Goal: Task Accomplishment & Management: Manage account settings

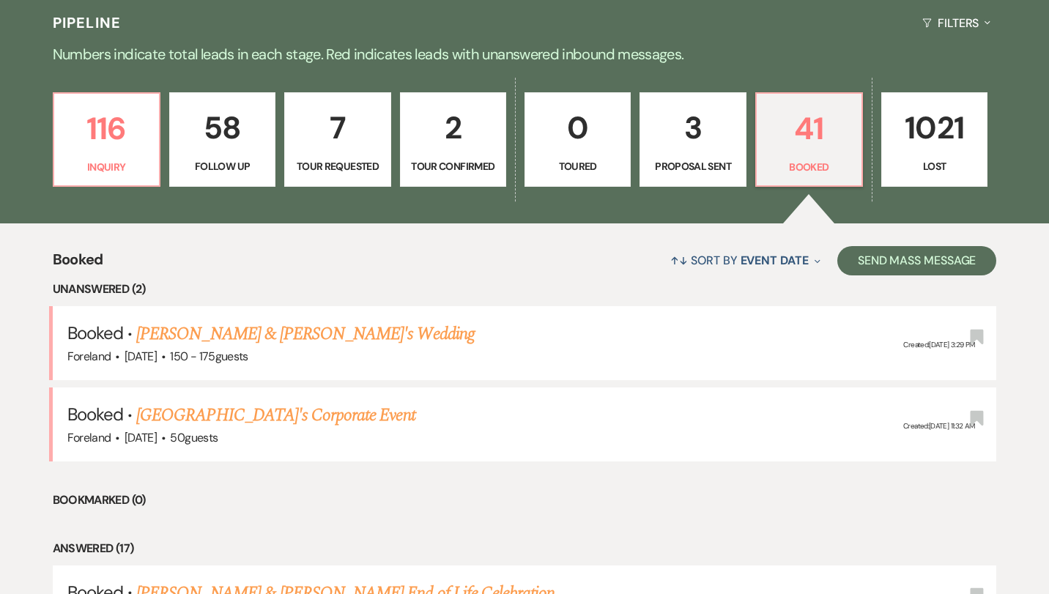
scroll to position [363, 0]
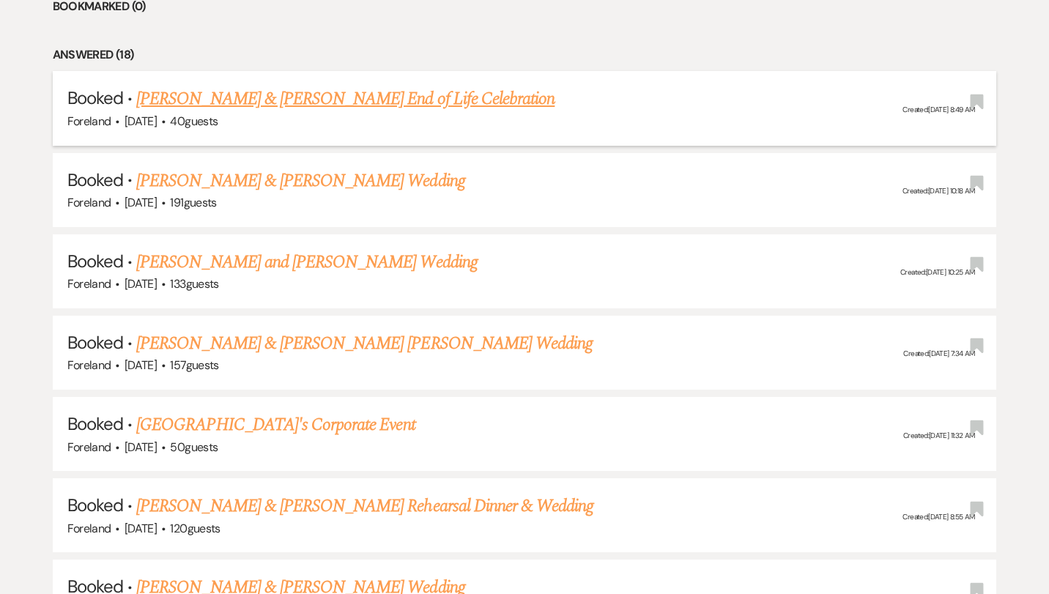
scroll to position [753, 0]
click at [302, 415] on link "[GEOGRAPHIC_DATA]'s Corporate Event" at bounding box center [275, 425] width 278 height 26
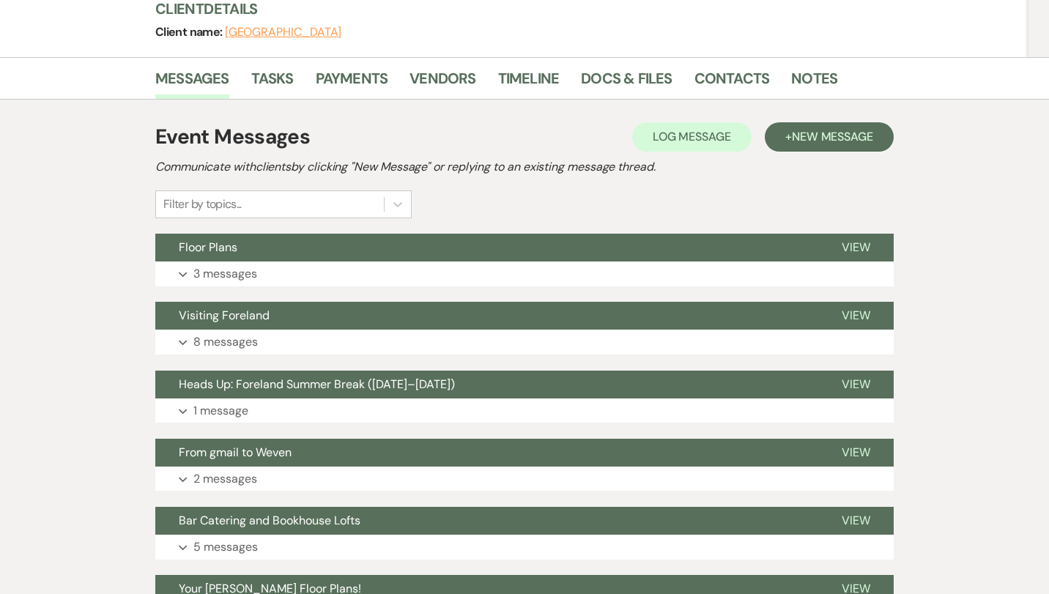
scroll to position [210, 0]
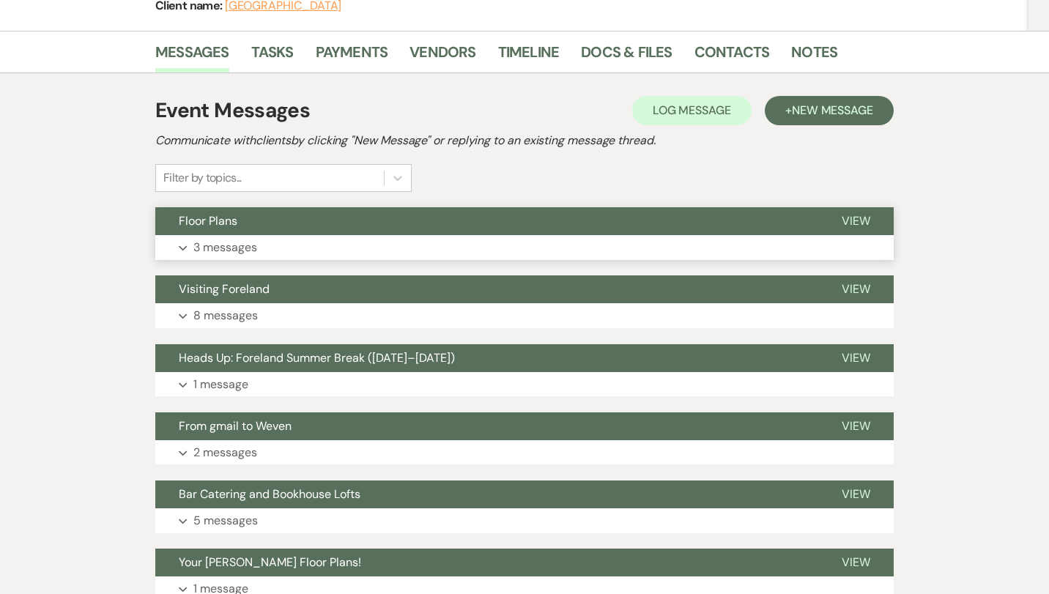
click at [211, 246] on p "3 messages" at bounding box center [225, 247] width 64 height 19
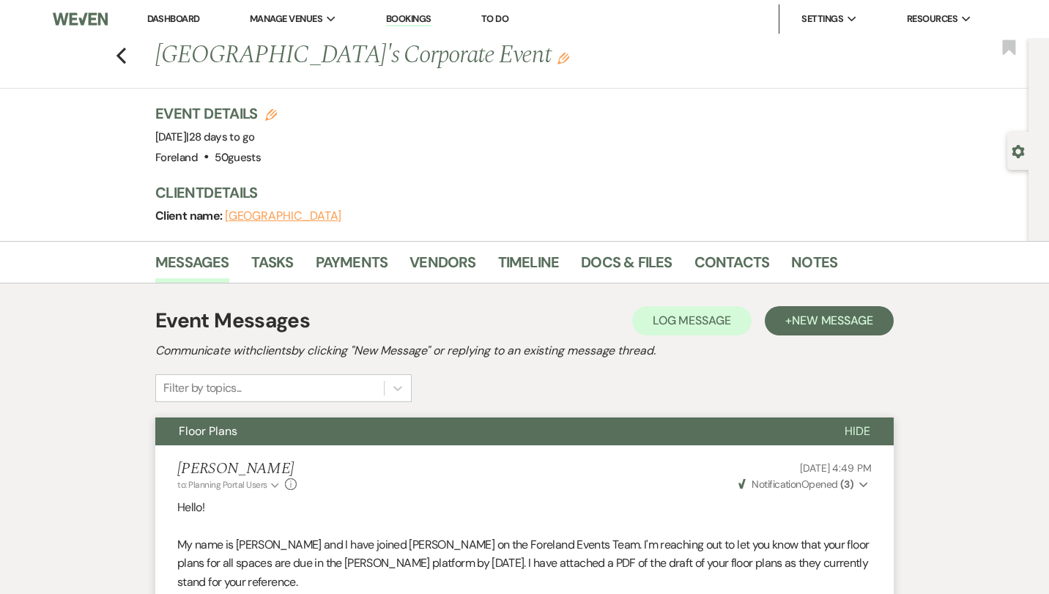
scroll to position [0, 0]
click at [127, 51] on div "Previous [GEOGRAPHIC_DATA]'s Corporate Event Edit Bookmark" at bounding box center [511, 63] width 1036 height 51
click at [116, 51] on icon "Previous" at bounding box center [121, 56] width 11 height 18
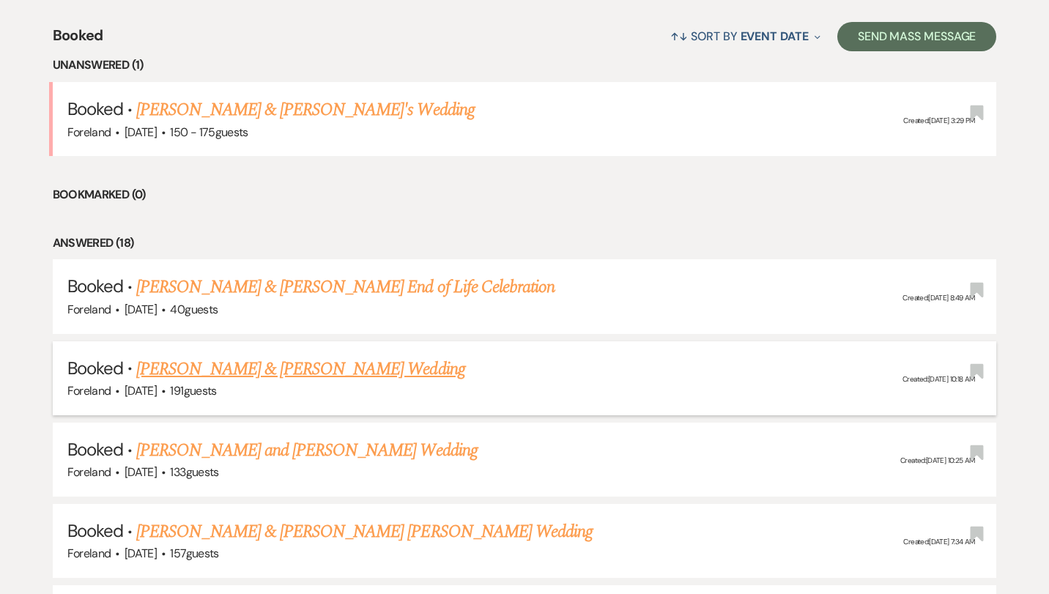
scroll to position [300, 0]
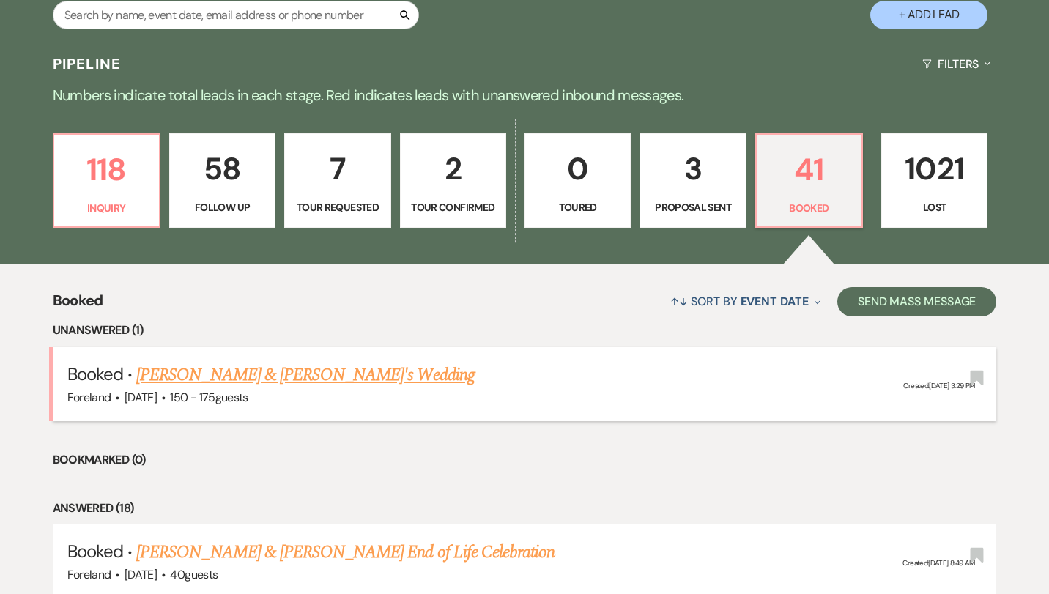
click at [231, 366] on link "[PERSON_NAME] & [PERSON_NAME]'s Wedding" at bounding box center [305, 375] width 338 height 26
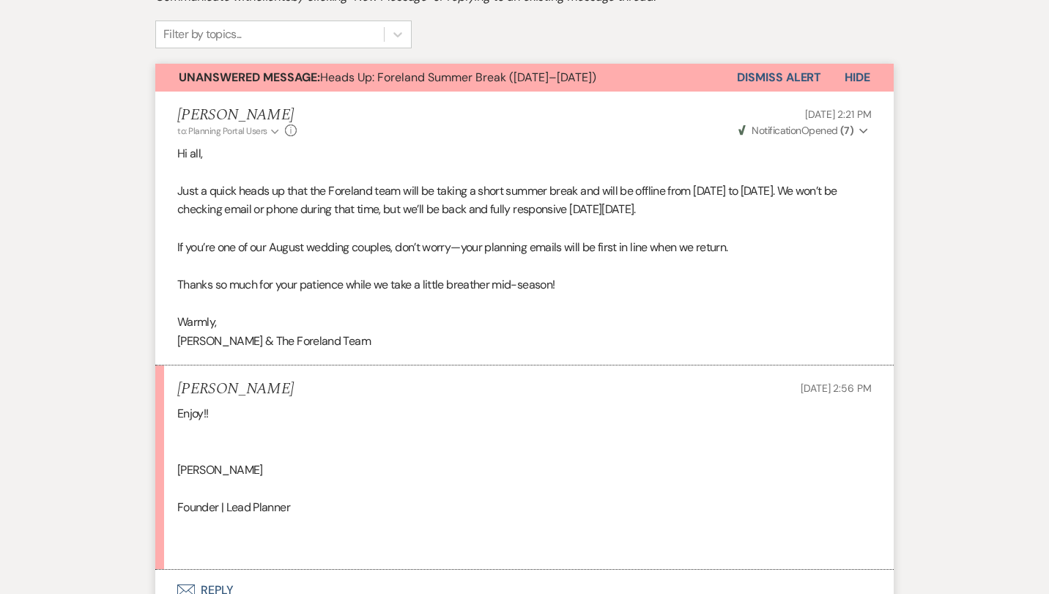
scroll to position [353, 0]
click at [790, 73] on button "Dismiss Alert" at bounding box center [779, 78] width 84 height 28
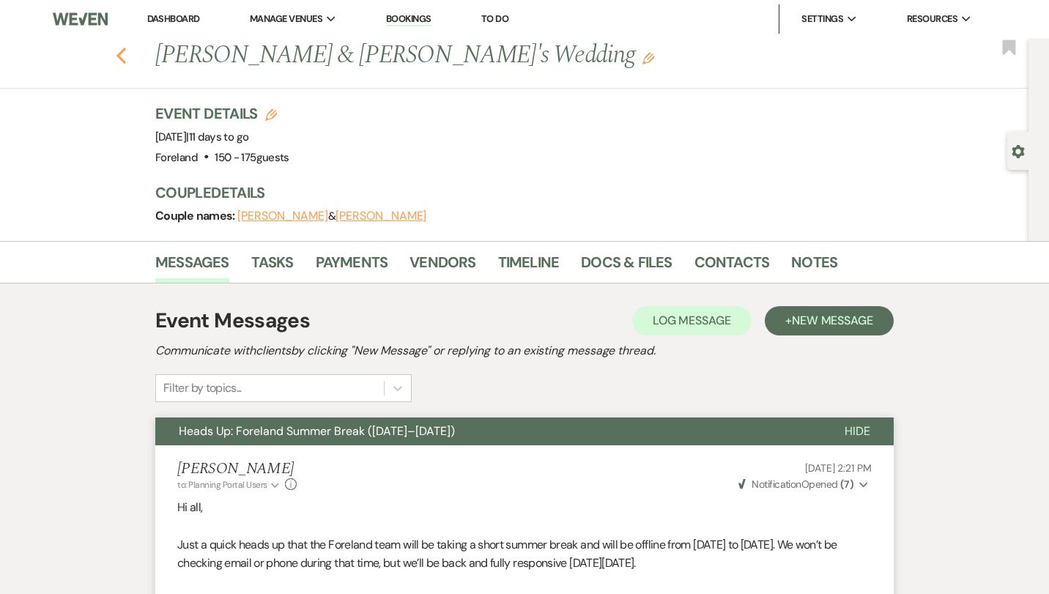
scroll to position [0, 0]
click at [125, 53] on icon "Previous" at bounding box center [121, 56] width 11 height 18
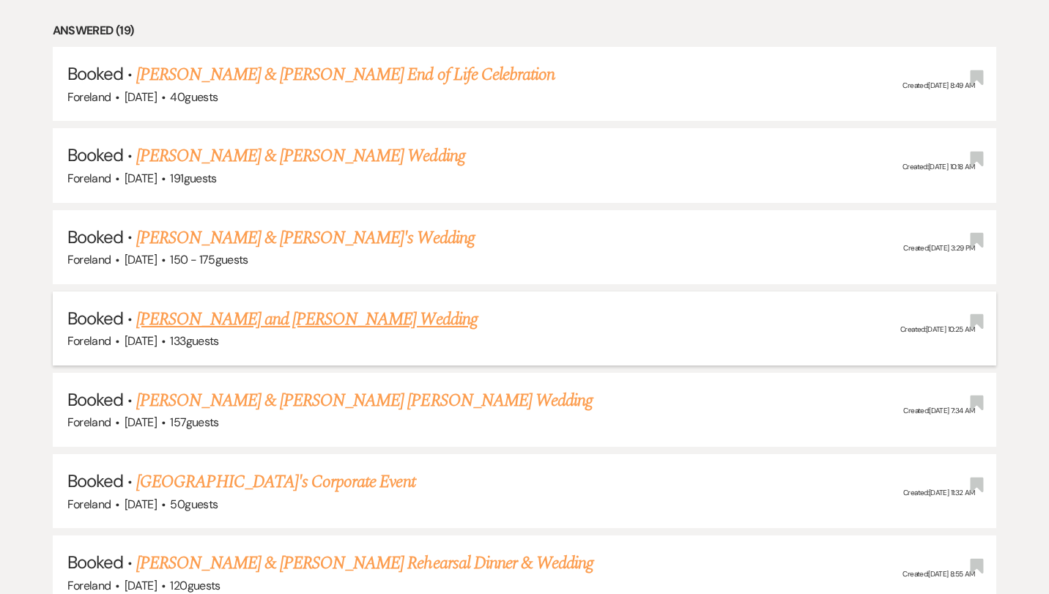
scroll to position [700, 0]
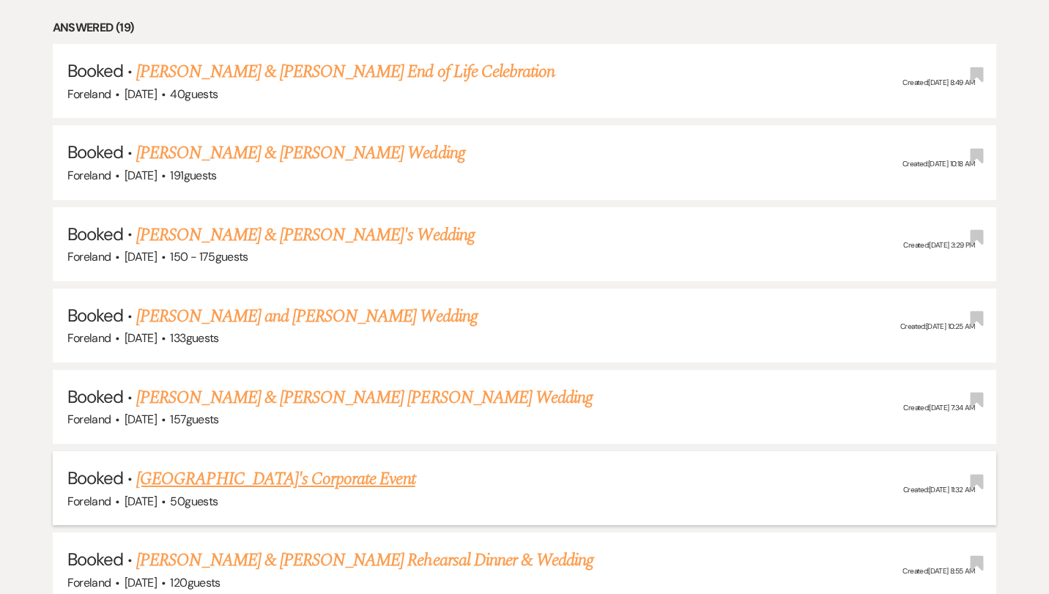
click at [190, 466] on link "[GEOGRAPHIC_DATA]'s Corporate Event" at bounding box center [275, 479] width 278 height 26
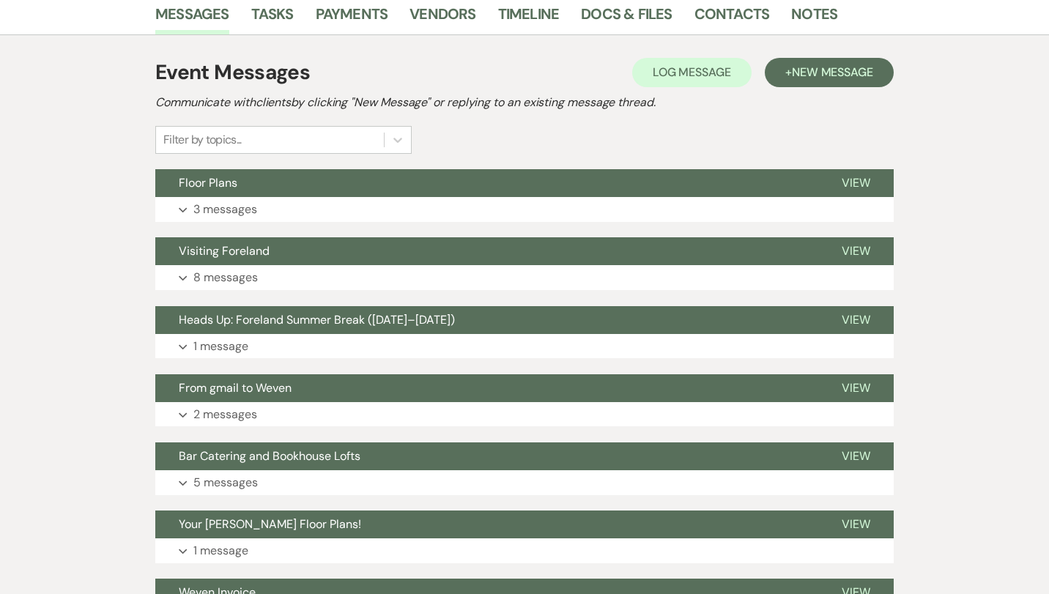
scroll to position [226, 0]
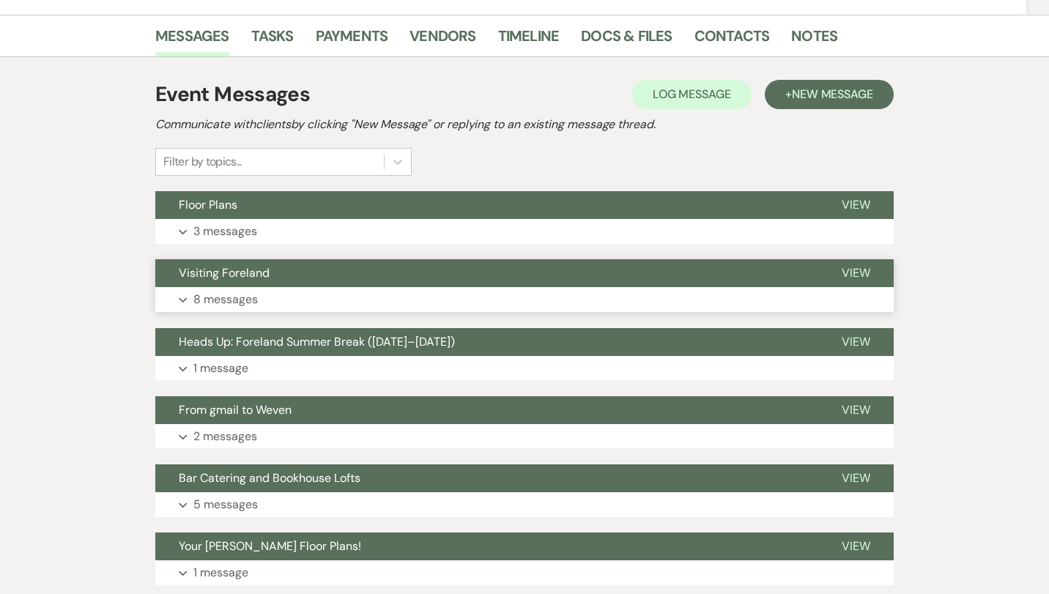
click at [218, 299] on p "8 messages" at bounding box center [225, 299] width 64 height 19
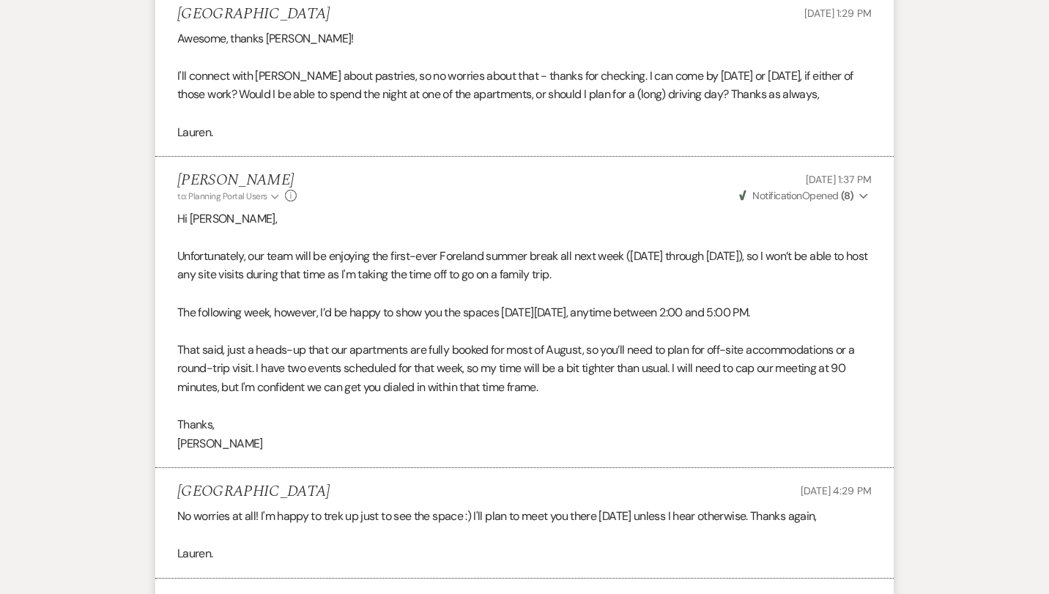
scroll to position [1126, 0]
